Goal: Task Accomplishment & Management: Manage account settings

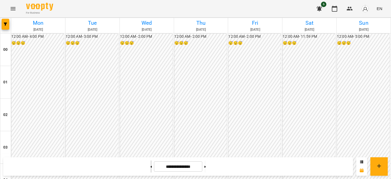
click at [150, 165] on button at bounding box center [150, 166] width 1 height 12
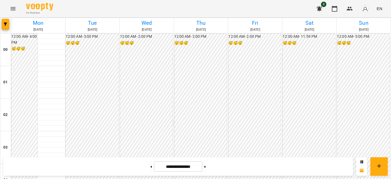
scroll to position [439, 0]
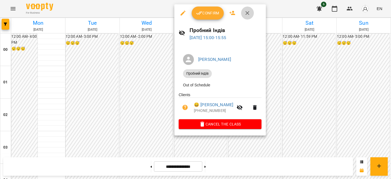
click at [245, 13] on icon "button" at bounding box center [247, 13] width 7 height 7
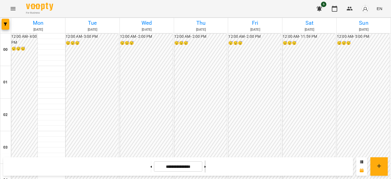
click at [206, 163] on button at bounding box center [204, 166] width 1 height 12
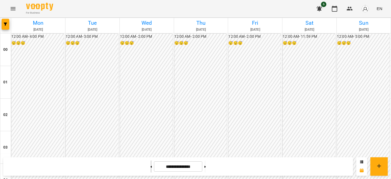
click at [150, 171] on button at bounding box center [150, 166] width 1 height 12
type input "**********"
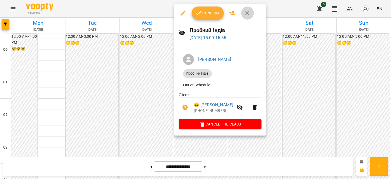
click at [250, 11] on icon "button" at bounding box center [247, 13] width 7 height 7
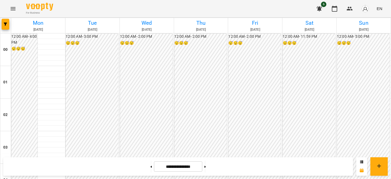
scroll to position [464, 0]
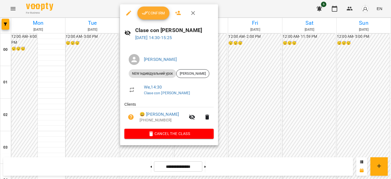
click at [155, 14] on span "Confirm" at bounding box center [153, 13] width 23 height 7
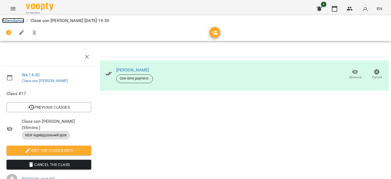
click at [19, 21] on link "Attendance" at bounding box center [13, 20] width 22 height 5
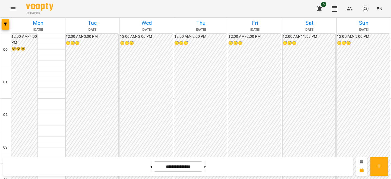
scroll to position [491, 0]
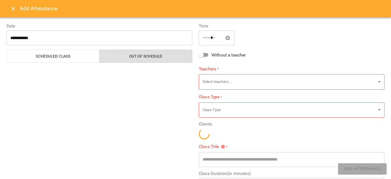
type input "**********"
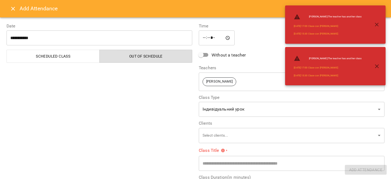
click at [11, 7] on icon "Close" at bounding box center [13, 9] width 4 height 4
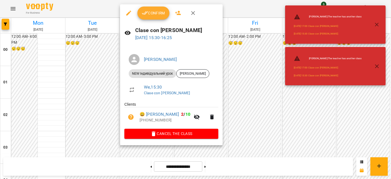
click at [159, 12] on span "Confirm" at bounding box center [153, 13] width 23 height 7
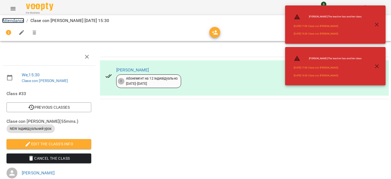
click at [18, 21] on link "Attendance" at bounding box center [13, 20] width 22 height 5
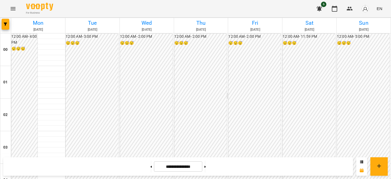
scroll to position [482, 0]
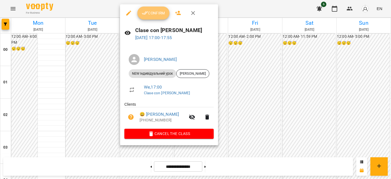
click at [163, 12] on span "Confirm" at bounding box center [153, 13] width 23 height 7
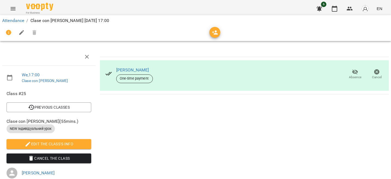
click at [23, 23] on li "Attendance" at bounding box center [13, 20] width 22 height 7
click at [19, 22] on link "Attendance" at bounding box center [13, 20] width 22 height 5
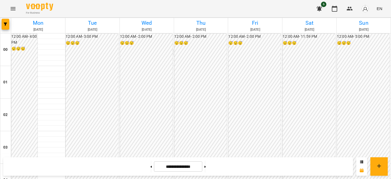
scroll to position [474, 0]
click at [367, 5] on img "button" at bounding box center [365, 9] width 8 height 8
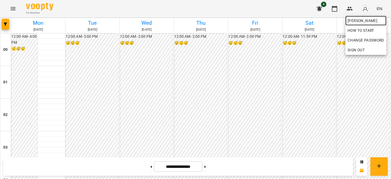
click at [364, 22] on span "[PERSON_NAME]" at bounding box center [366, 20] width 37 height 7
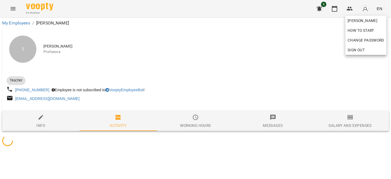
drag, startPoint x: 337, startPoint y: 81, endPoint x: 341, endPoint y: 93, distance: 13.0
click at [337, 81] on div at bounding box center [195, 89] width 391 height 179
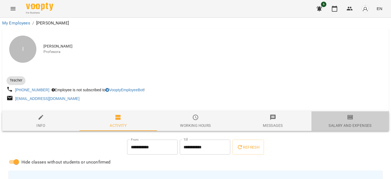
click at [354, 121] on span "Salary and Expenses" at bounding box center [350, 121] width 71 height 15
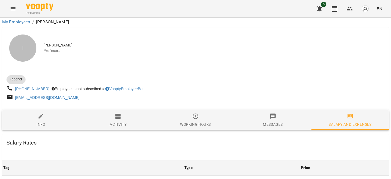
scroll to position [223, 0]
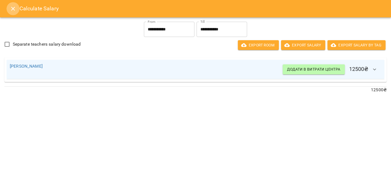
click at [13, 7] on icon "Close" at bounding box center [13, 8] width 7 height 7
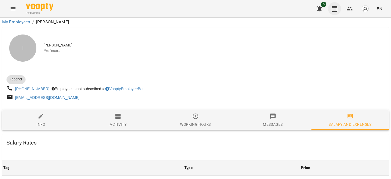
click at [333, 10] on icon "button" at bounding box center [334, 8] width 7 height 7
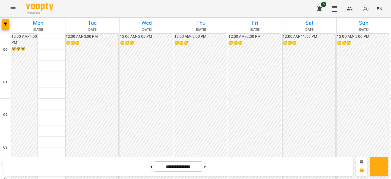
scroll to position [471, 0]
click at [150, 163] on button at bounding box center [150, 166] width 1 height 12
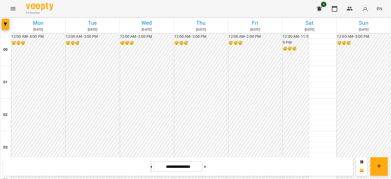
click at [150, 163] on button at bounding box center [150, 166] width 1 height 12
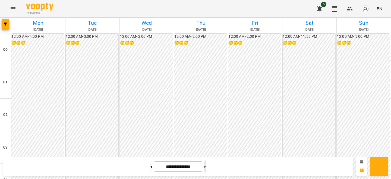
click at [206, 164] on button at bounding box center [204, 166] width 1 height 12
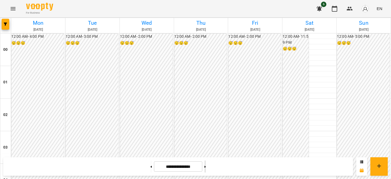
click at [206, 164] on button at bounding box center [204, 166] width 1 height 12
type input "**********"
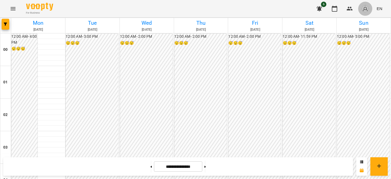
click at [366, 12] on img "button" at bounding box center [365, 9] width 8 height 8
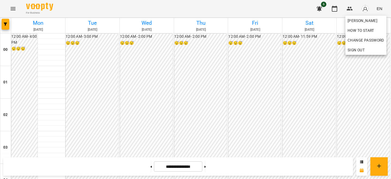
click at [287, 10] on div at bounding box center [195, 89] width 391 height 179
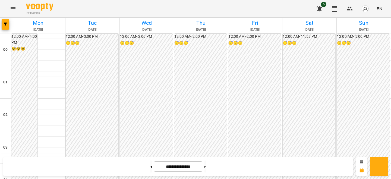
scroll to position [456, 0]
